Goal: Information Seeking & Learning: Learn about a topic

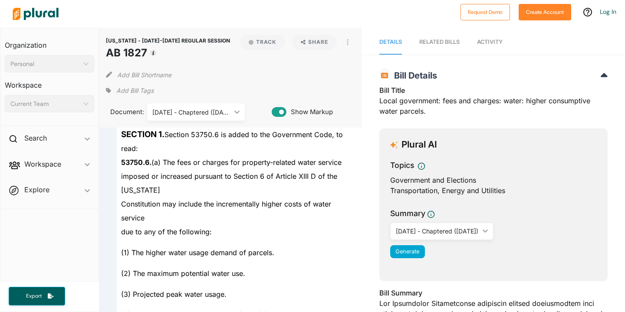
click at [225, 115] on div "[DATE] - Chaptered ([DATE])" at bounding box center [191, 112] width 79 height 9
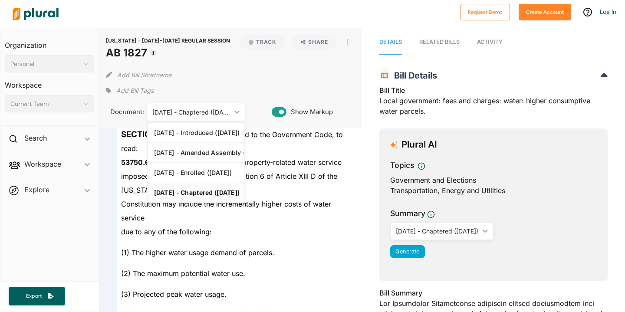
click at [248, 217] on div "Constitution may include the incrementally higher costs of water service" at bounding box center [234, 211] width 235 height 28
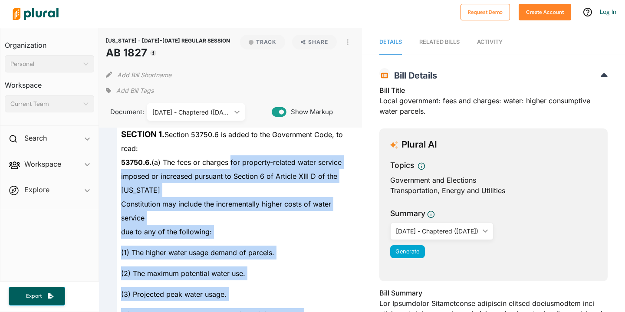
drag, startPoint x: 228, startPoint y: 167, endPoint x: 238, endPoint y: 224, distance: 58.0
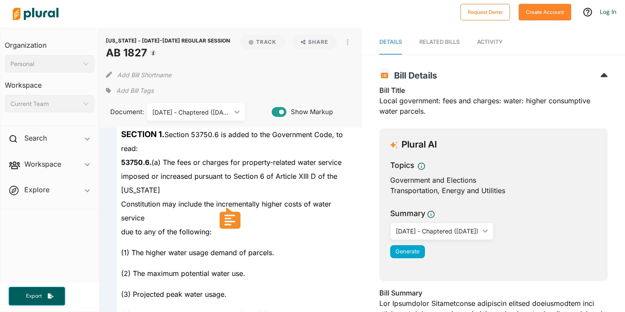
click at [298, 191] on div "imposed or increased pursuant to Section 6 of Article XIII D of the [US_STATE]" at bounding box center [234, 183] width 235 height 28
click at [359, 5] on div at bounding box center [232, 14] width 447 height 30
